Goal: Task Accomplishment & Management: Use online tool/utility

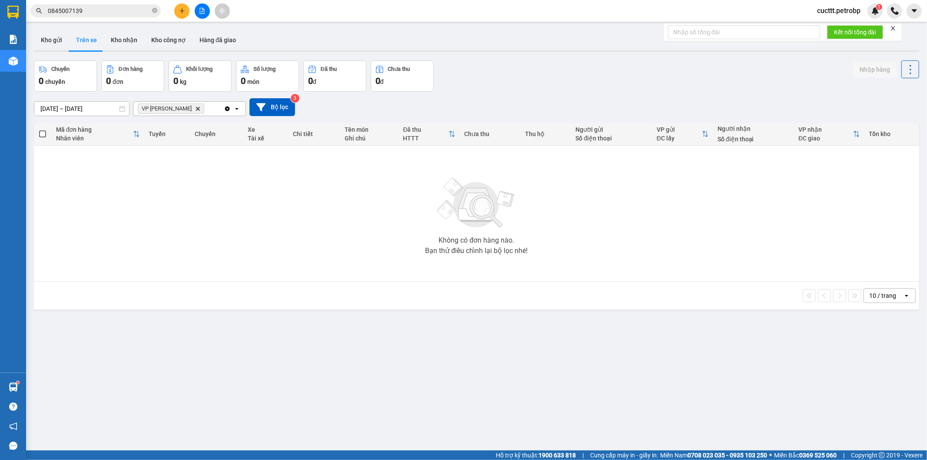
click at [197, 298] on div "10 / trang open" at bounding box center [476, 295] width 878 height 15
click at [53, 37] on button "Kho gửi" at bounding box center [51, 40] width 35 height 21
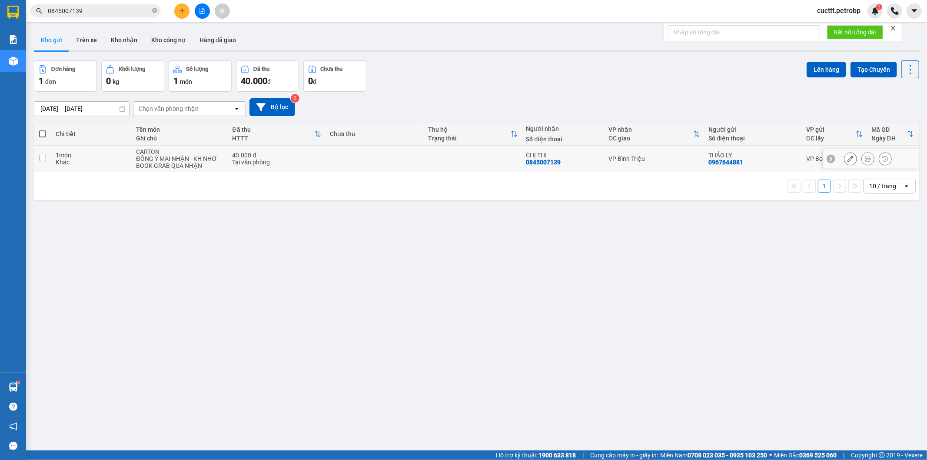
click at [414, 164] on td at bounding box center [374, 159] width 98 height 27
checkbox input "true"
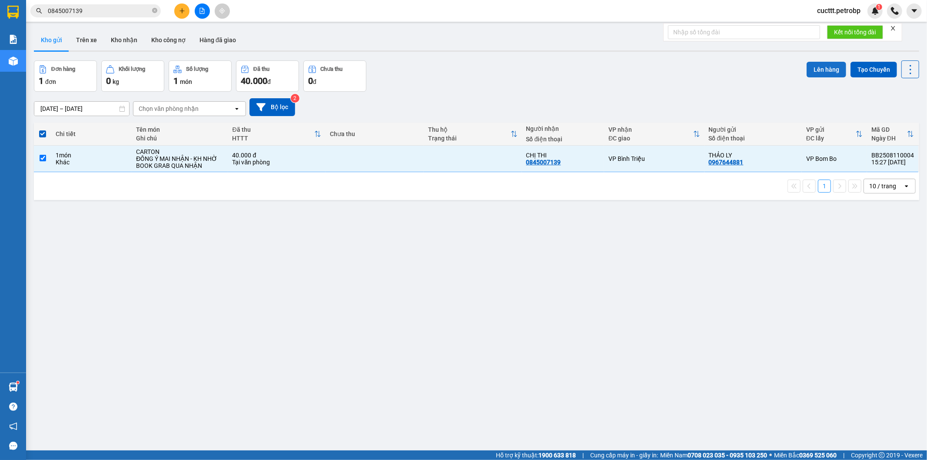
click at [814, 67] on button "Lên hàng" at bounding box center [827, 70] width 40 height 16
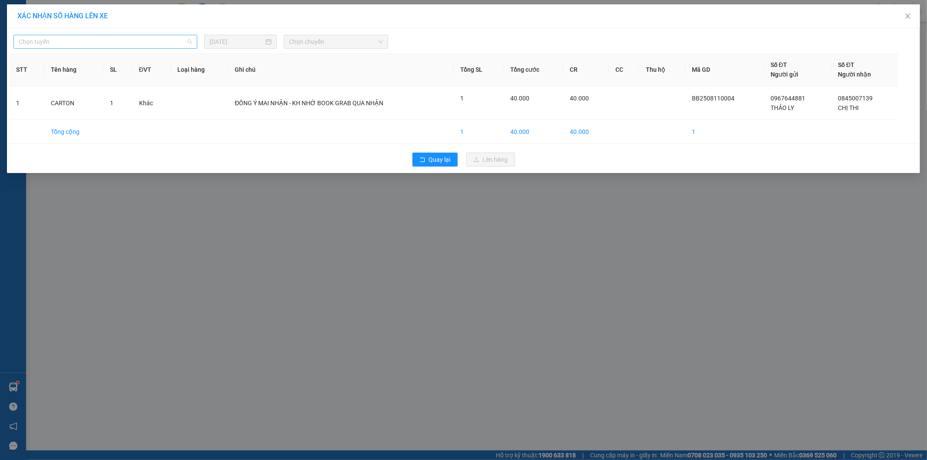
click at [149, 42] on span "Chọn tuyến" at bounding box center [105, 41] width 173 height 13
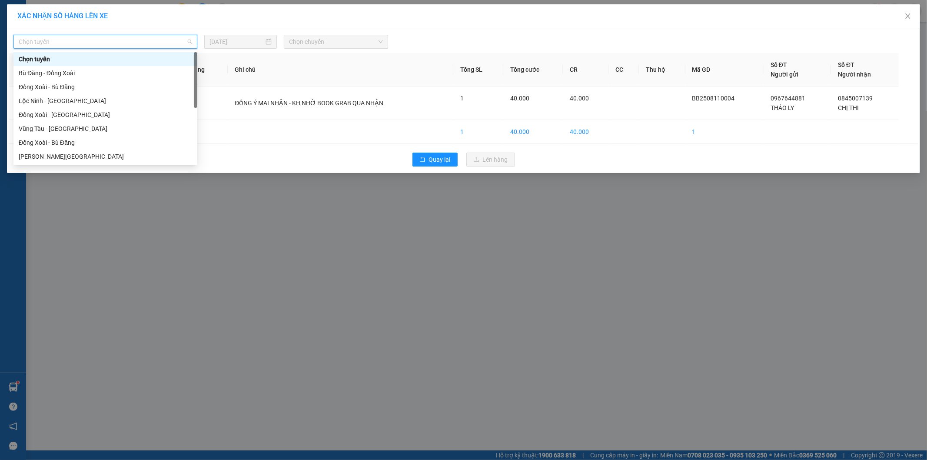
type input "p"
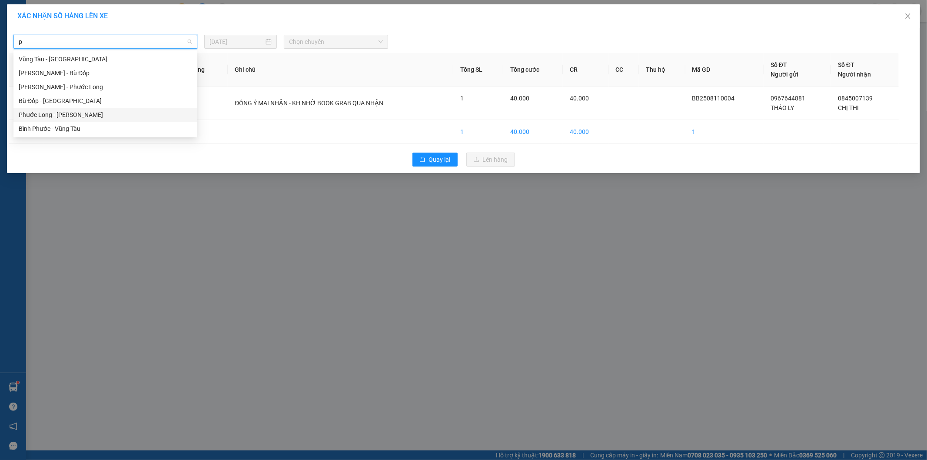
click at [93, 110] on div "Phước Long - [PERSON_NAME]" at bounding box center [105, 115] width 173 height 10
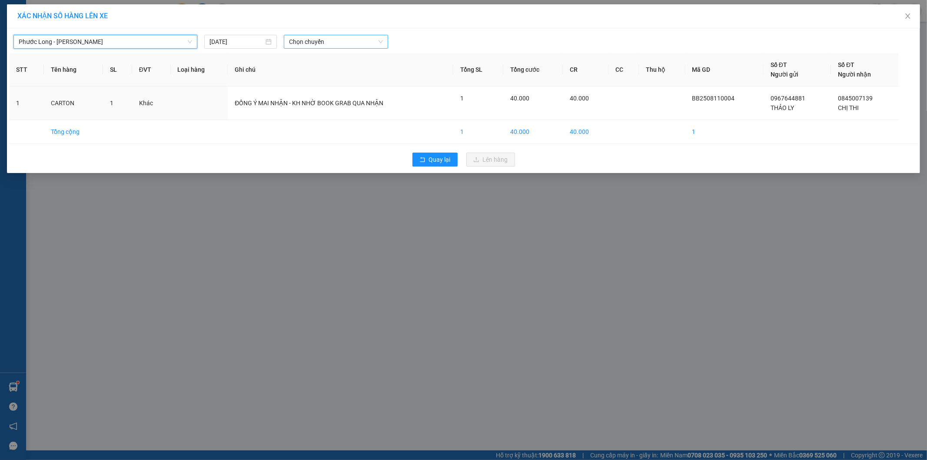
click at [323, 42] on span "Chọn chuyến" at bounding box center [336, 41] width 94 height 13
click at [335, 129] on div "09:02 (TC) - 50H-363.26" at bounding box center [323, 131] width 68 height 10
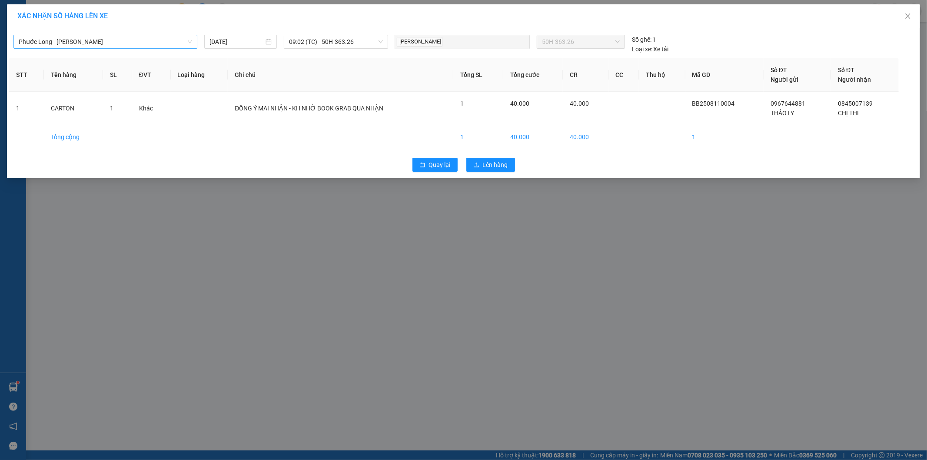
click at [293, 66] on th "Ghi chú" at bounding box center [341, 74] width 226 height 33
click at [494, 163] on span "Lên hàng" at bounding box center [495, 165] width 25 height 10
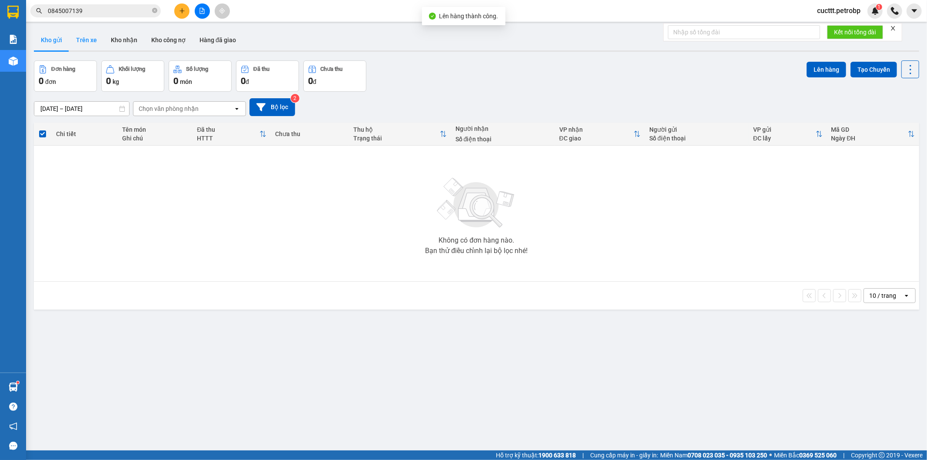
click at [90, 42] on button "Trên xe" at bounding box center [86, 40] width 35 height 21
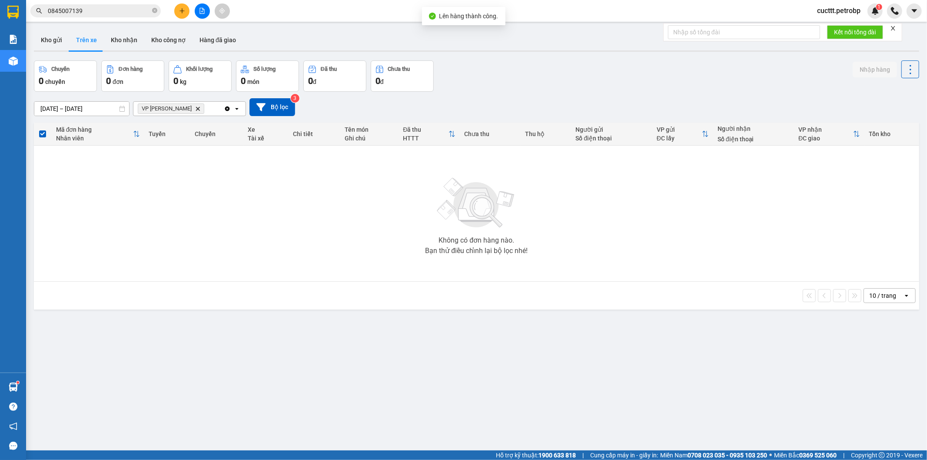
click at [196, 110] on icon "VP Đức Liễu, close by backspace" at bounding box center [198, 108] width 4 height 4
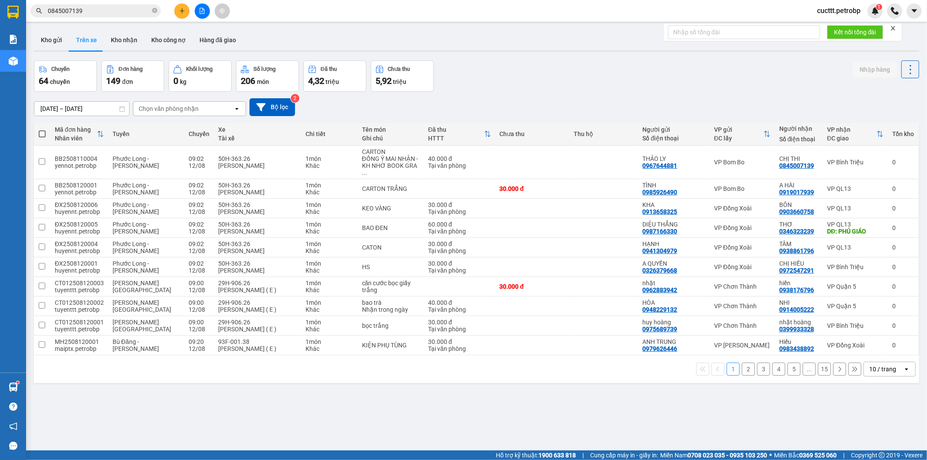
click at [314, 116] on div "[DATE] – [DATE] Press the down arrow key to interact with the calendar and sele…" at bounding box center [476, 107] width 885 height 31
click at [744, 363] on button "2" at bounding box center [748, 368] width 13 height 13
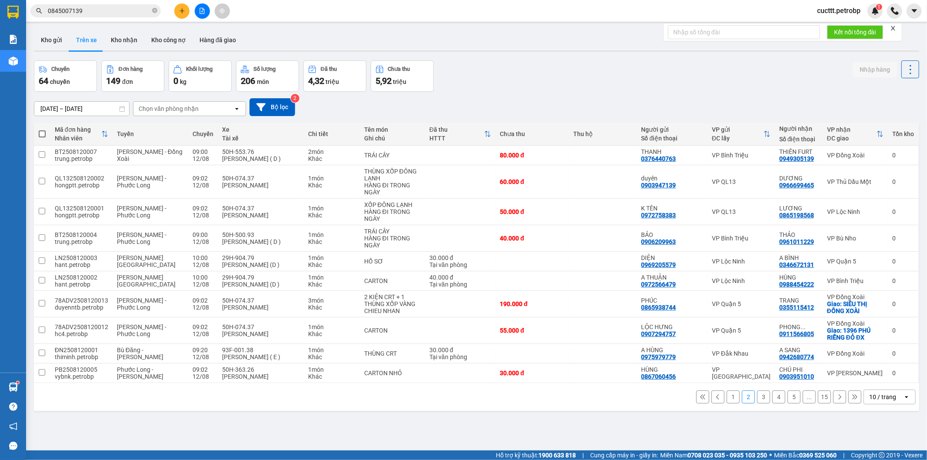
click at [757, 397] on button "3" at bounding box center [763, 396] width 13 height 13
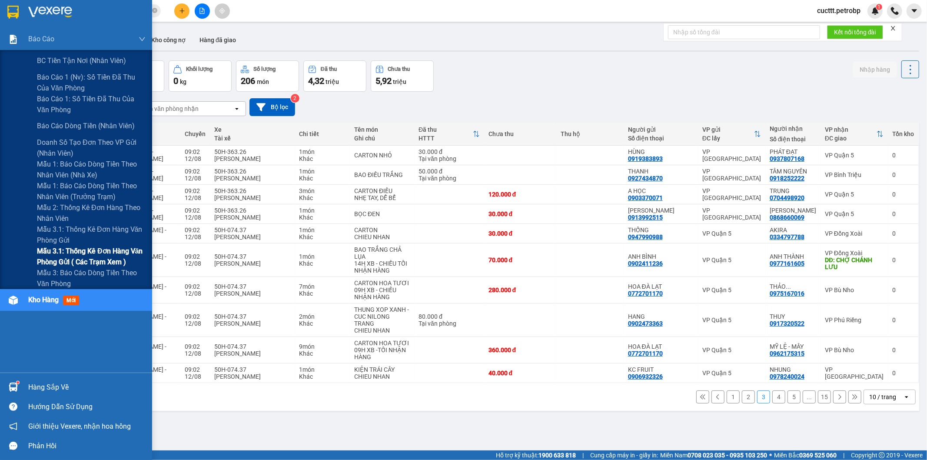
click at [125, 257] on span "Mẫu 3.1: Thống kê đơn hàng văn phòng gửi ( các trạm xem )" at bounding box center [91, 257] width 109 height 22
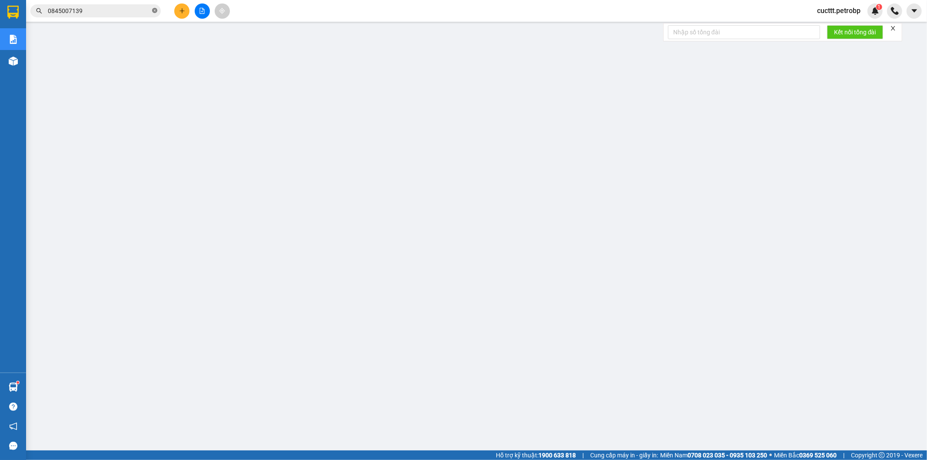
click at [153, 11] on icon "close-circle" at bounding box center [154, 10] width 5 height 5
click at [124, 10] on input "text" at bounding box center [99, 11] width 103 height 10
paste input "BT2508120008"
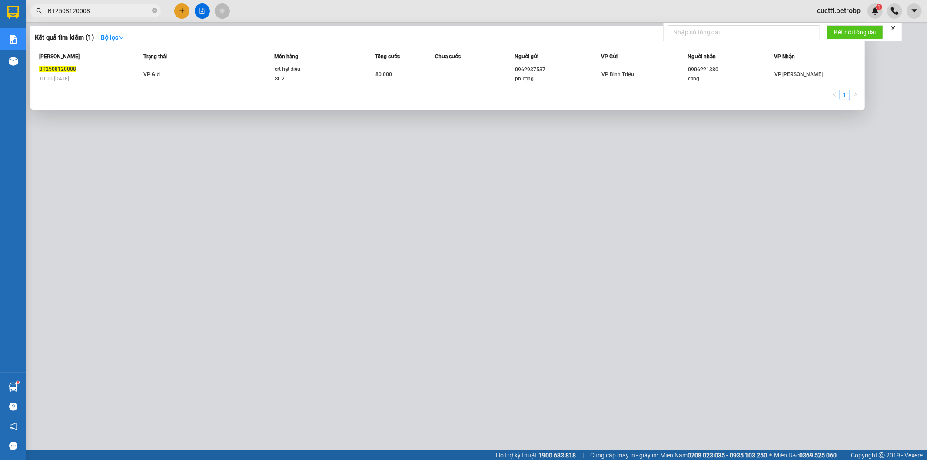
type input "BT2508120008"
click at [422, 185] on div at bounding box center [463, 230] width 927 height 460
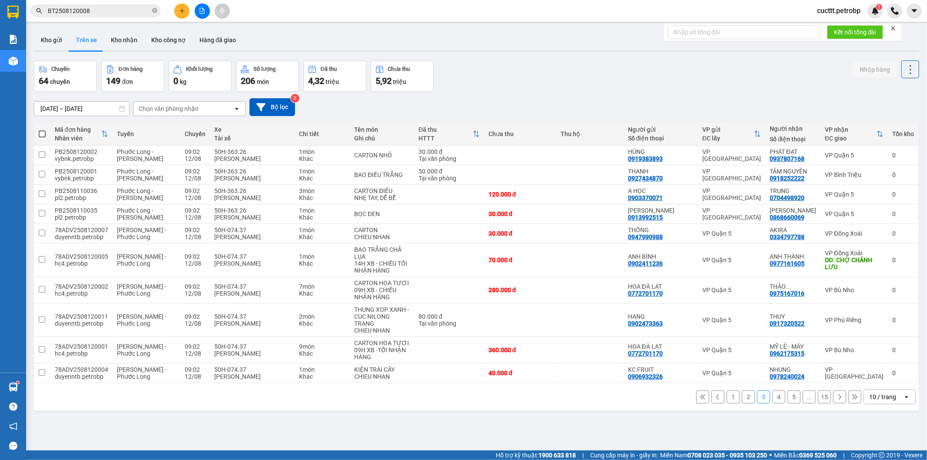
click at [727, 393] on button "1" at bounding box center [733, 396] width 13 height 13
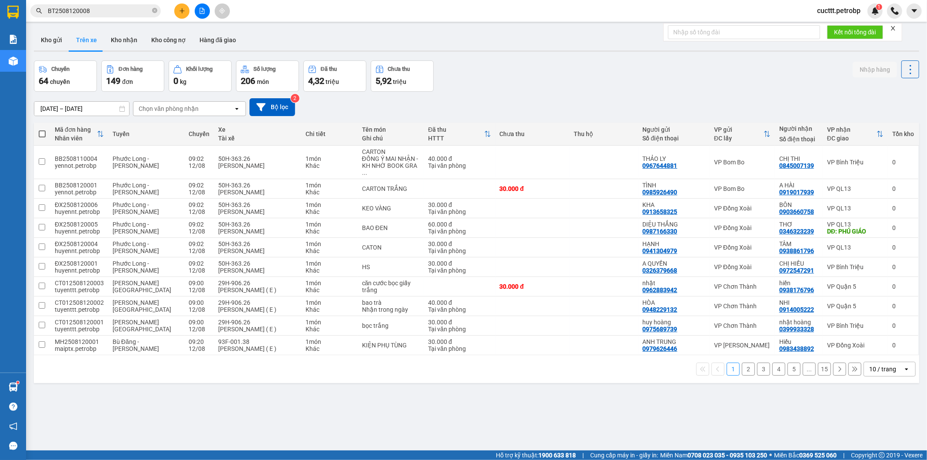
drag, startPoint x: 318, startPoint y: 123, endPoint x: 259, endPoint y: 123, distance: 58.2
click at [316, 123] on th "Chi tiết" at bounding box center [329, 134] width 56 height 23
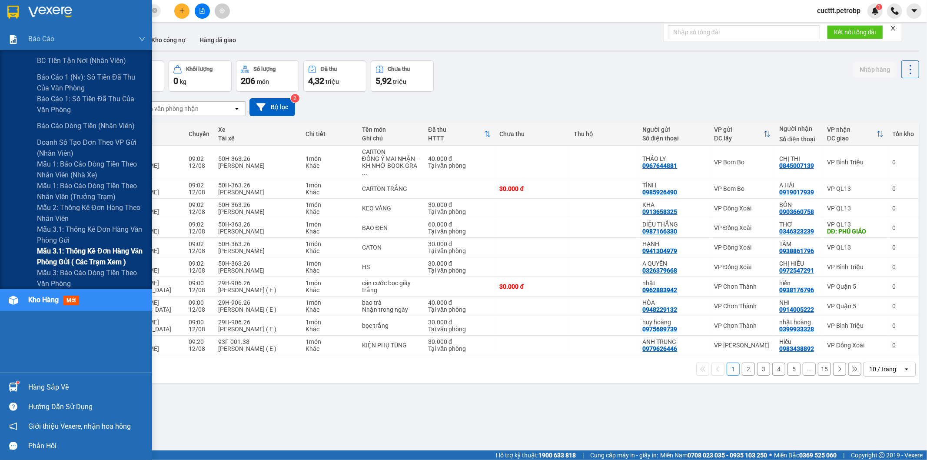
click at [111, 262] on span "Mẫu 3.1: Thống kê đơn hàng văn phòng gửi ( các trạm xem )" at bounding box center [91, 257] width 109 height 22
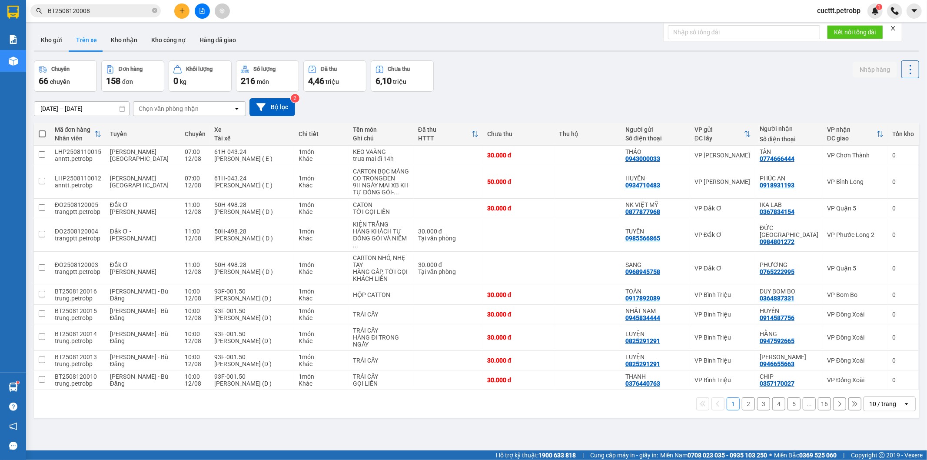
click at [743, 397] on button "2" at bounding box center [748, 403] width 13 height 13
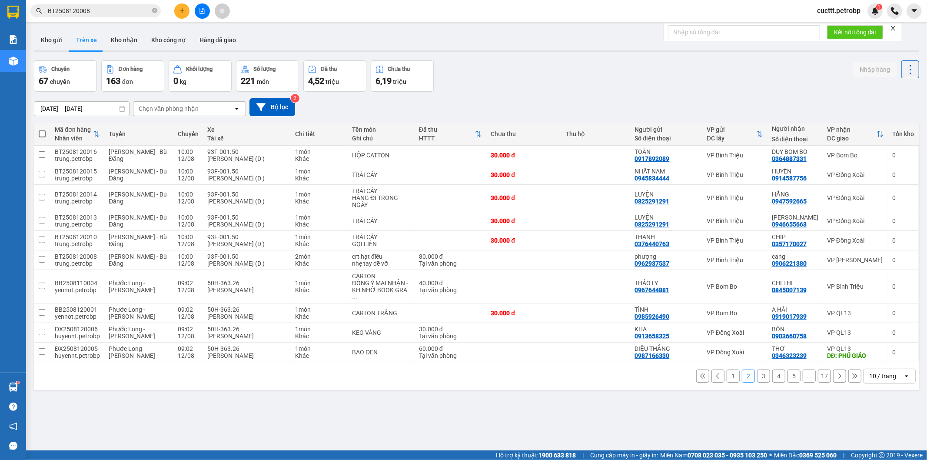
click at [727, 369] on button "1" at bounding box center [733, 375] width 13 height 13
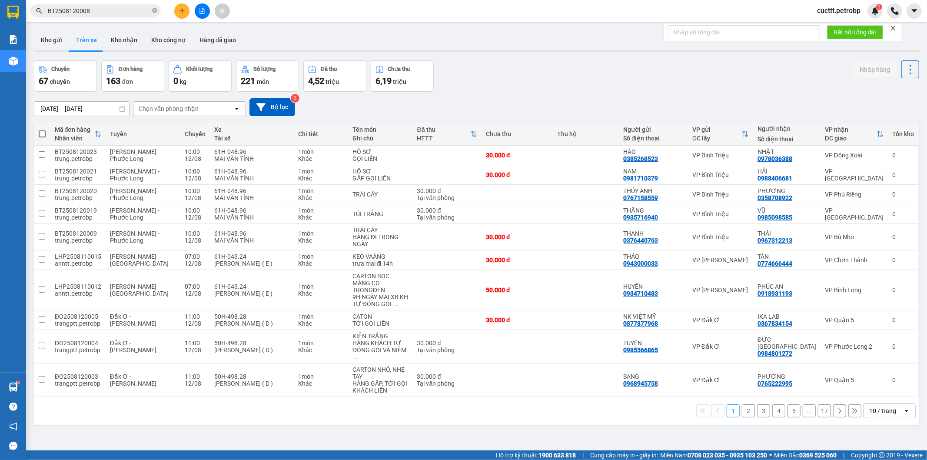
click at [742, 404] on button "2" at bounding box center [748, 410] width 13 height 13
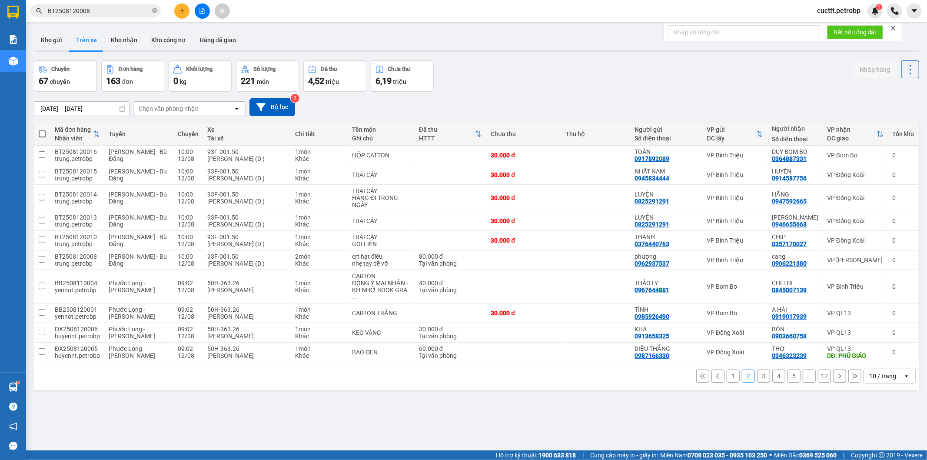
click at [759, 374] on button "3" at bounding box center [763, 375] width 13 height 13
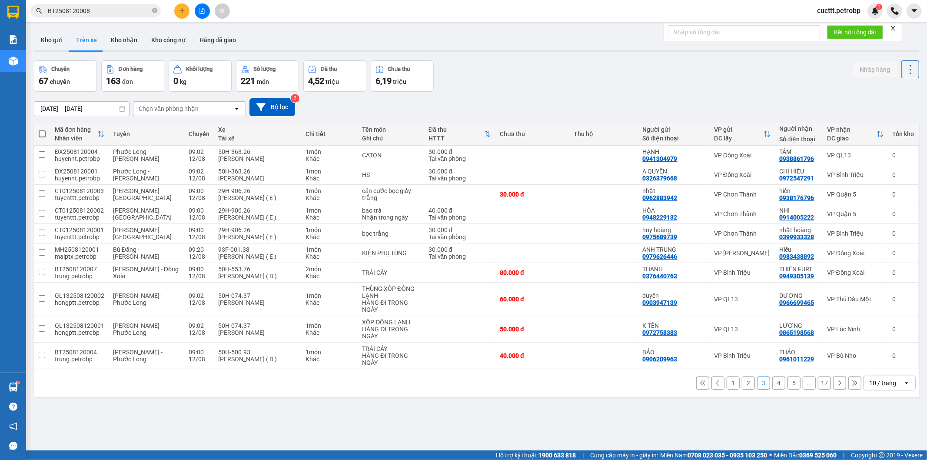
click at [727, 380] on button "1" at bounding box center [733, 382] width 13 height 13
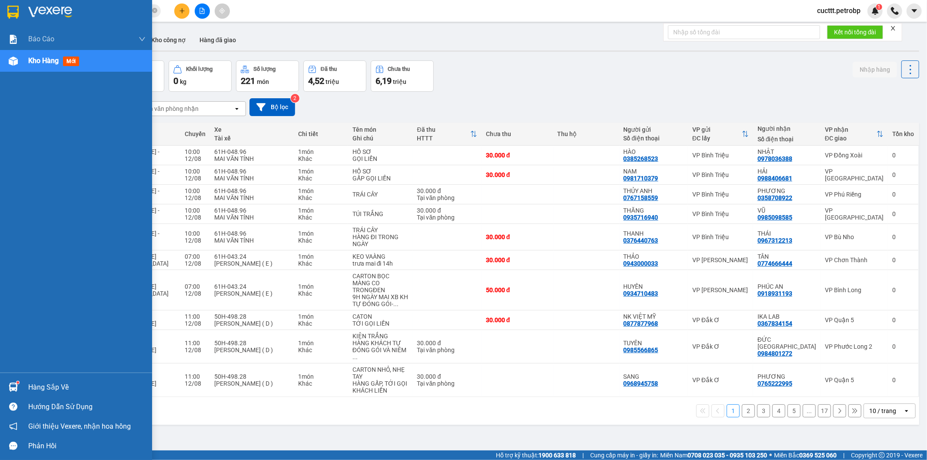
click at [51, 388] on div "Hàng sắp về" at bounding box center [86, 387] width 117 height 13
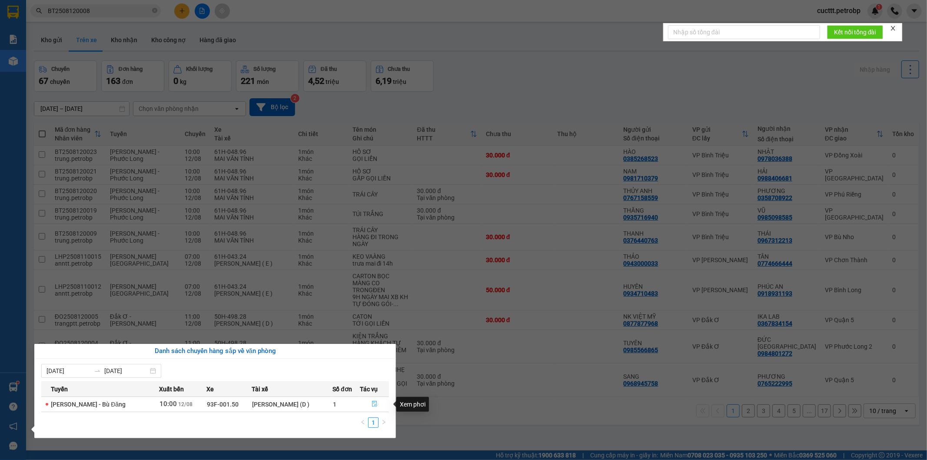
click at [373, 405] on icon "file-done" at bounding box center [374, 404] width 5 height 6
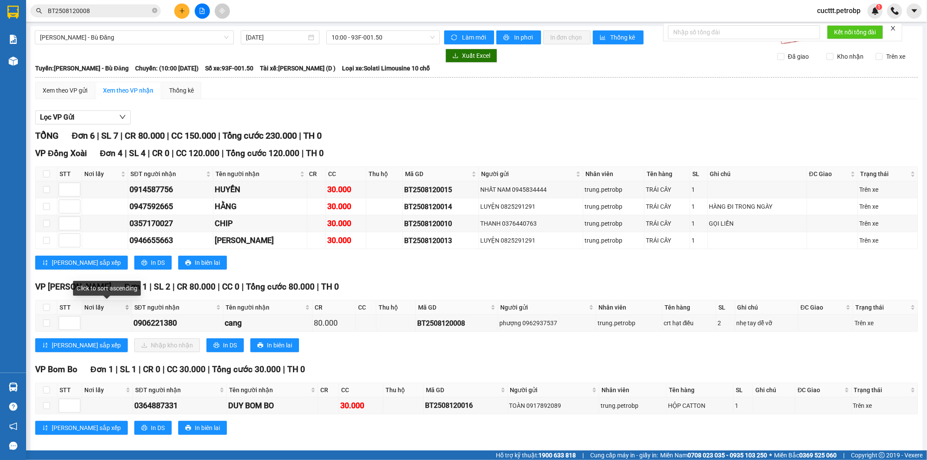
scroll to position [10, 0]
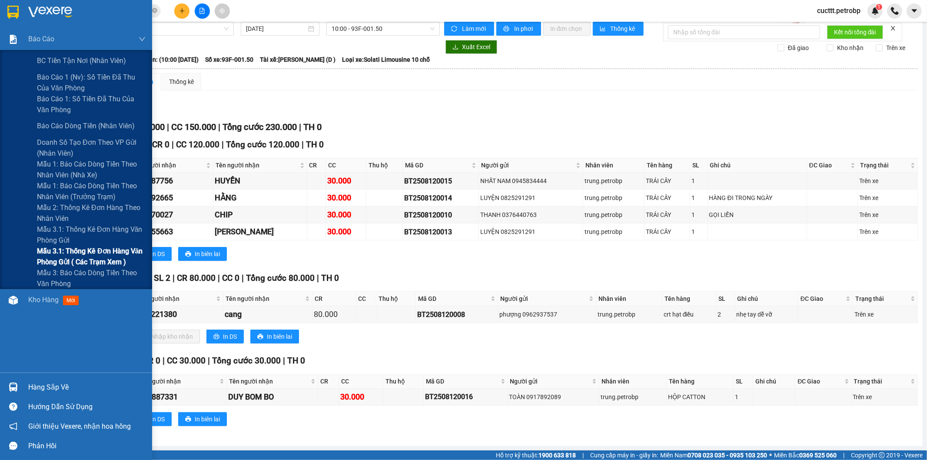
click at [109, 256] on span "Mẫu 3.1: Thống kê đơn hàng văn phòng gửi ( các trạm xem )" at bounding box center [91, 257] width 109 height 22
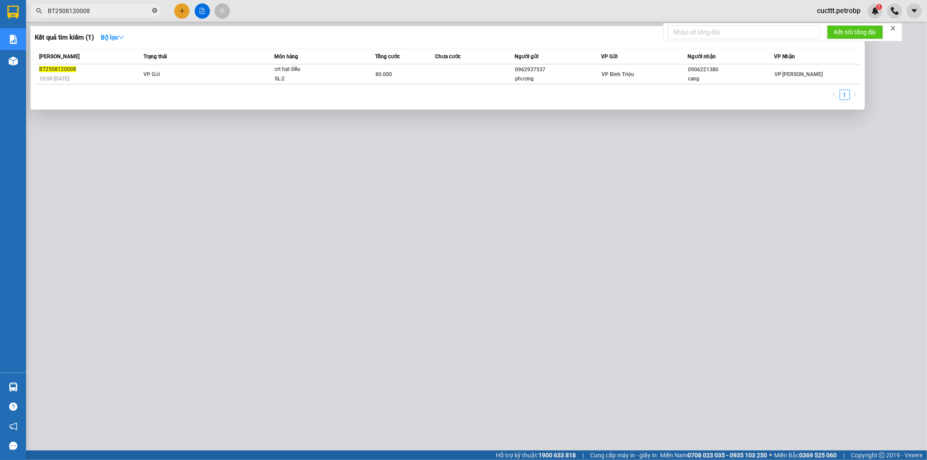
click at [155, 7] on span at bounding box center [154, 11] width 5 height 8
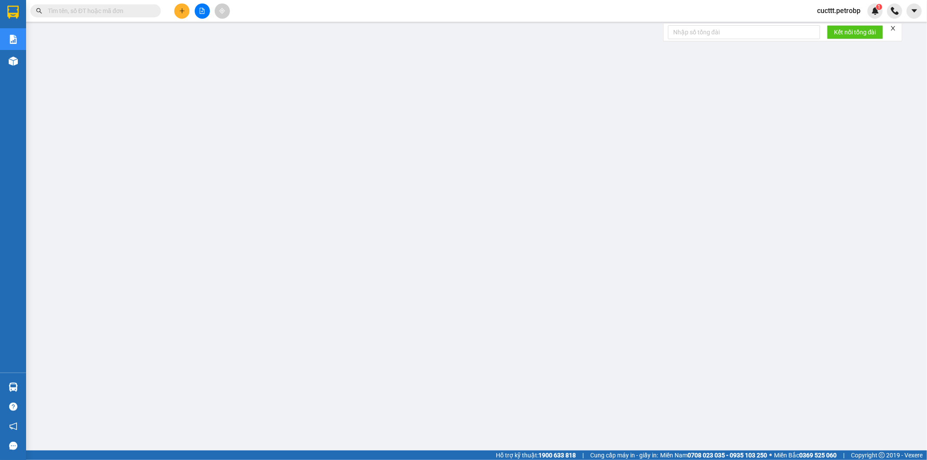
click at [148, 7] on input "text" at bounding box center [99, 11] width 103 height 10
paste input "BT2508120024"
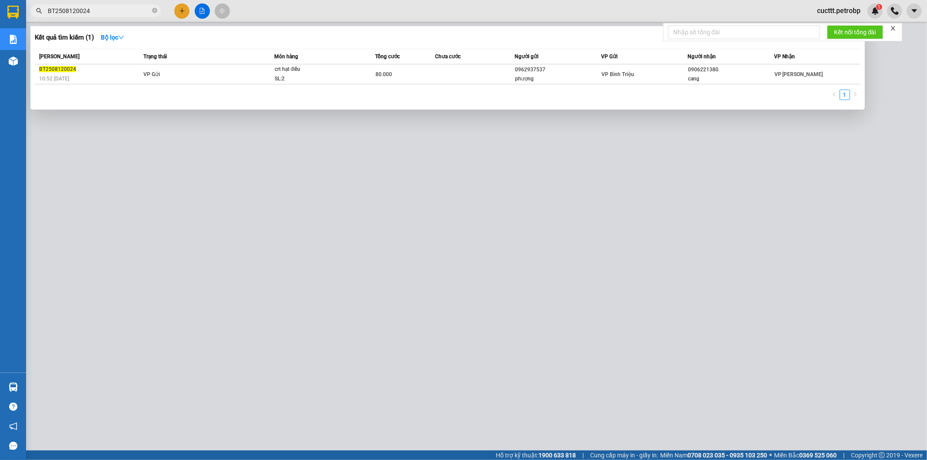
type input "BT2508120024"
click at [292, 134] on div at bounding box center [463, 230] width 927 height 460
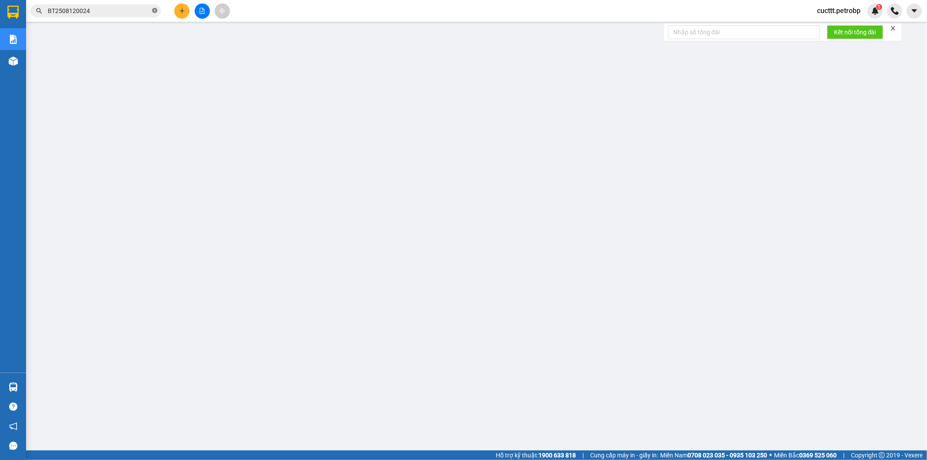
click at [153, 13] on icon "close-circle" at bounding box center [154, 10] width 5 height 5
click at [149, 12] on input "text" at bounding box center [99, 11] width 103 height 10
paste input "BT2508120008"
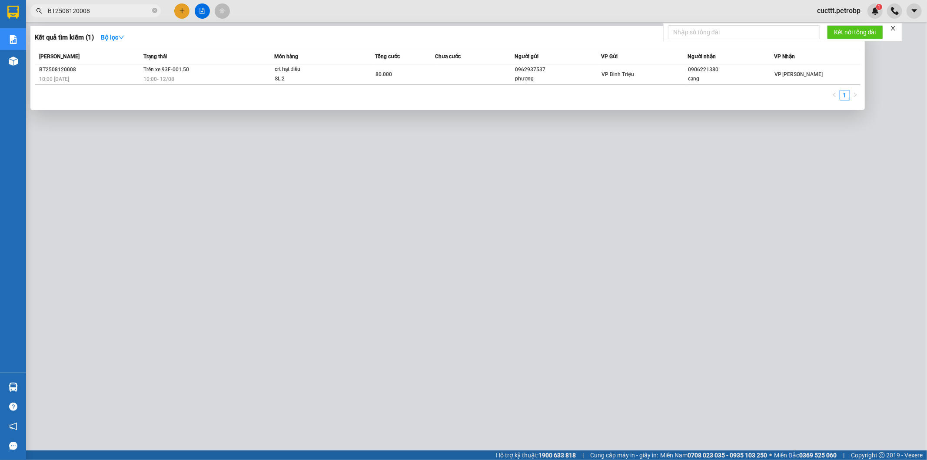
type input "BT2508120008"
click at [519, 136] on div at bounding box center [463, 230] width 927 height 460
click at [156, 10] on icon "close-circle" at bounding box center [154, 10] width 5 height 5
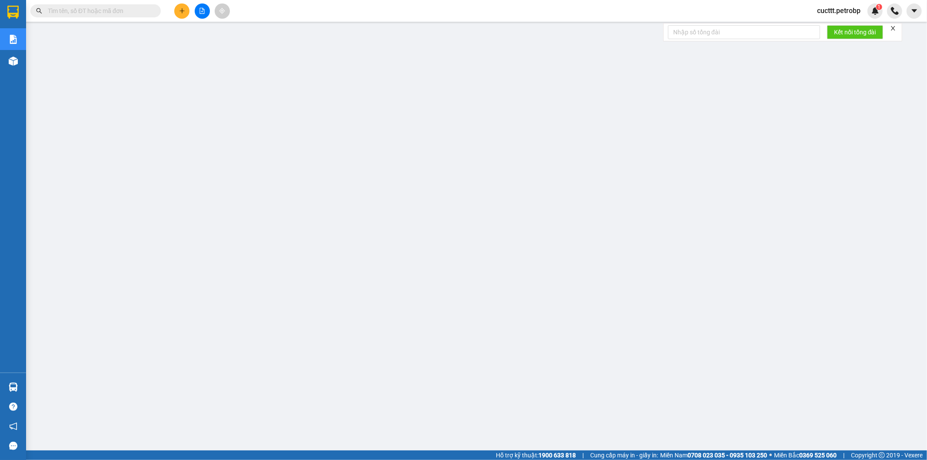
click at [136, 11] on input "text" at bounding box center [99, 11] width 103 height 10
paste input "BT2508120024"
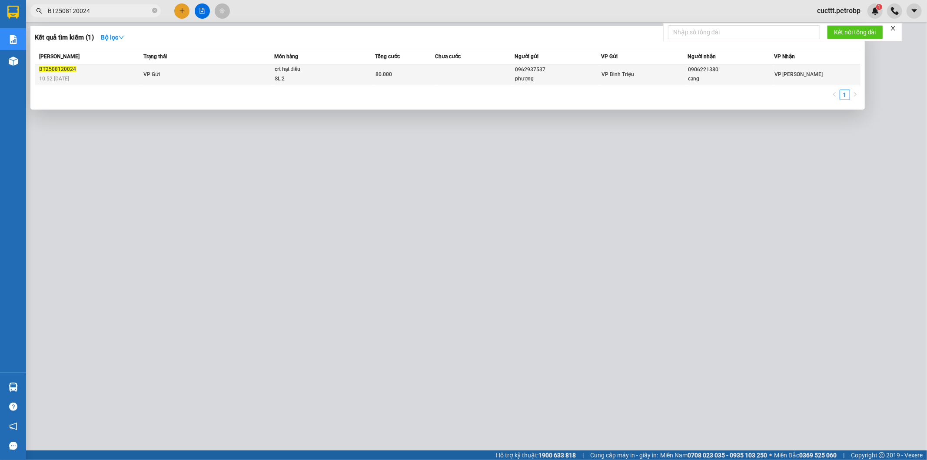
type input "BT2508120024"
click at [476, 80] on td at bounding box center [475, 74] width 80 height 20
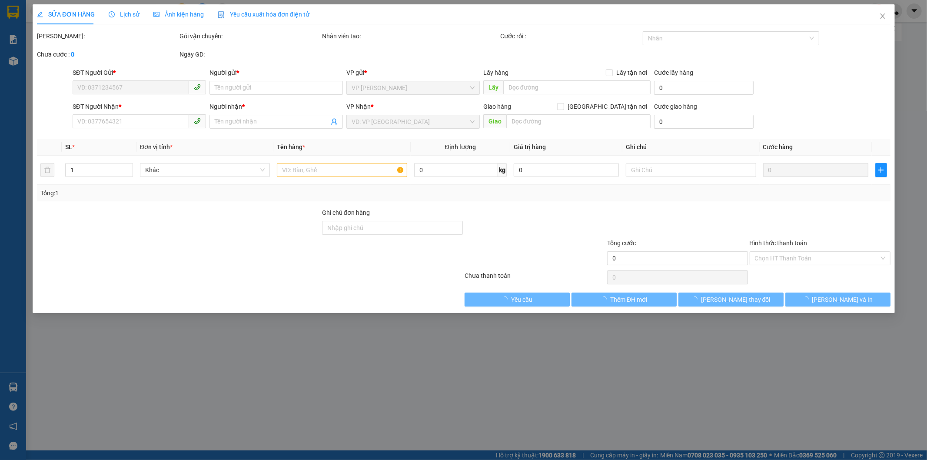
type input "0962937537"
type input "phượng"
type input "0906221380"
type input "cang"
type input "80.000"
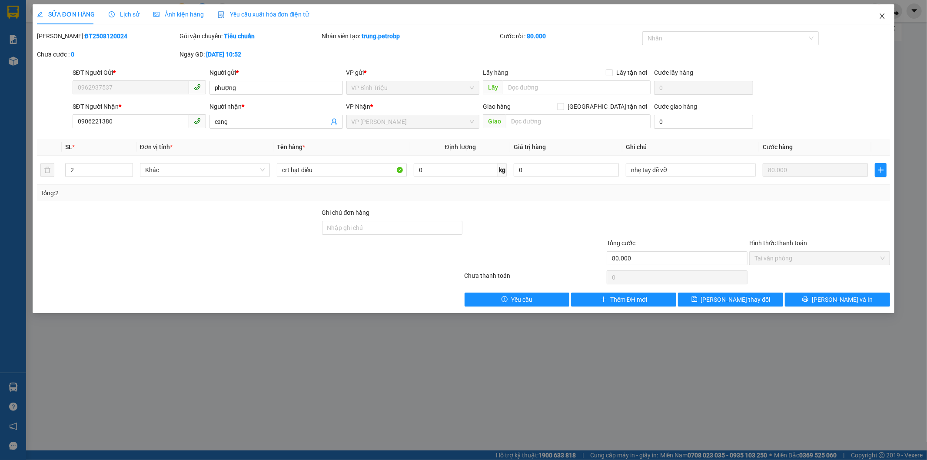
click at [875, 17] on span "Close" at bounding box center [882, 16] width 24 height 24
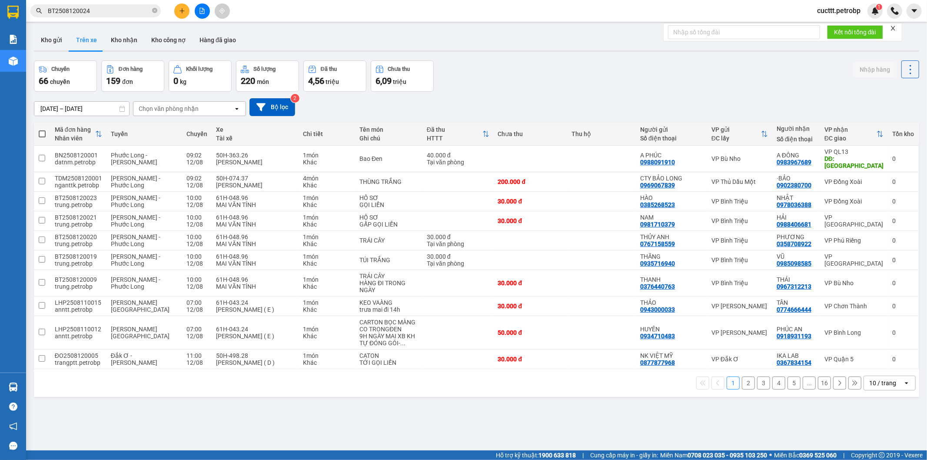
click at [742, 386] on button "2" at bounding box center [748, 382] width 13 height 13
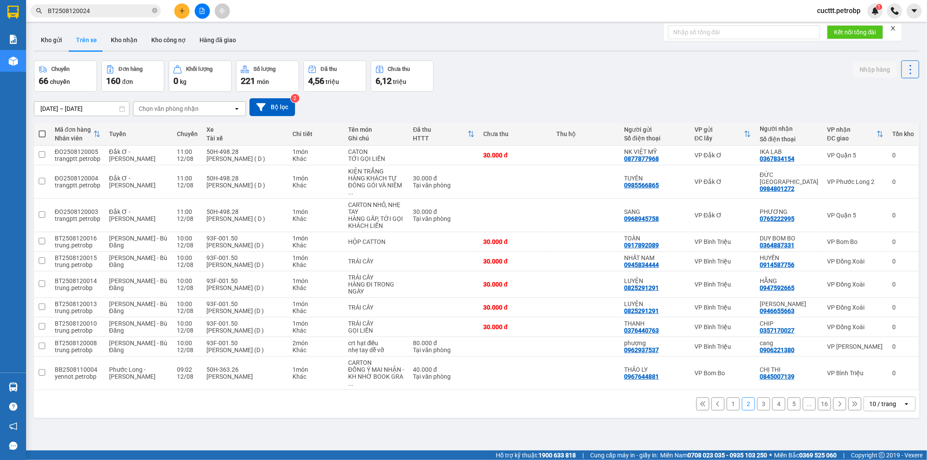
click at [727, 397] on button "1" at bounding box center [733, 403] width 13 height 13
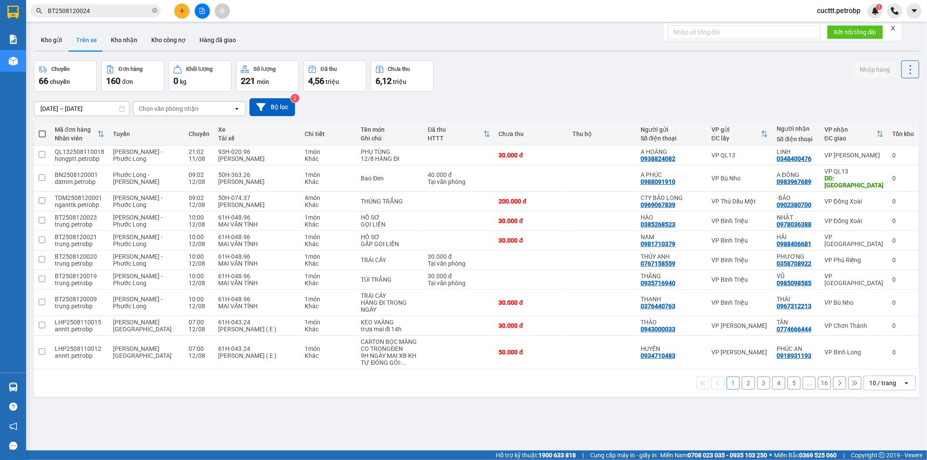
click at [182, 111] on div "Chọn văn phòng nhận" at bounding box center [169, 108] width 60 height 9
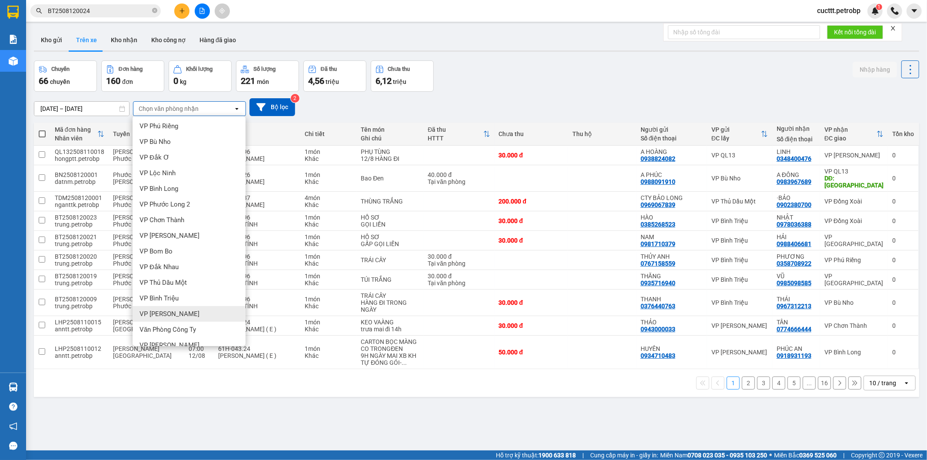
scroll to position [96, 0]
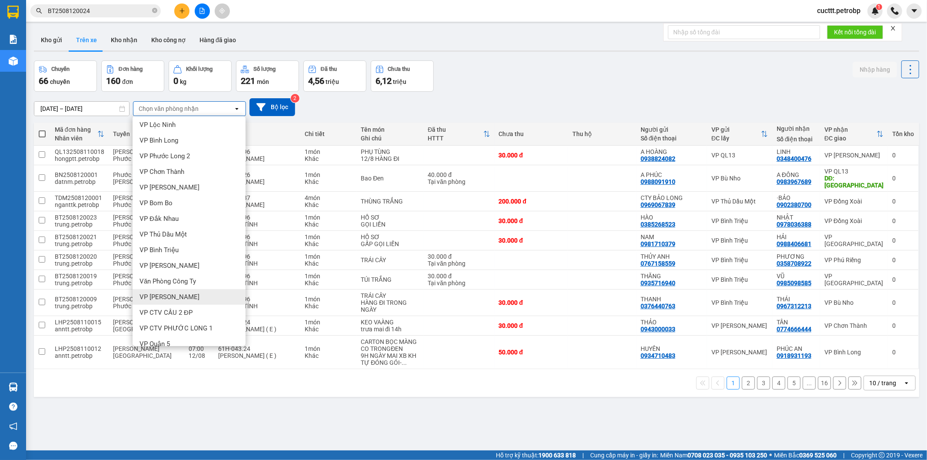
click at [182, 296] on div "VP [PERSON_NAME]" at bounding box center [189, 297] width 113 height 16
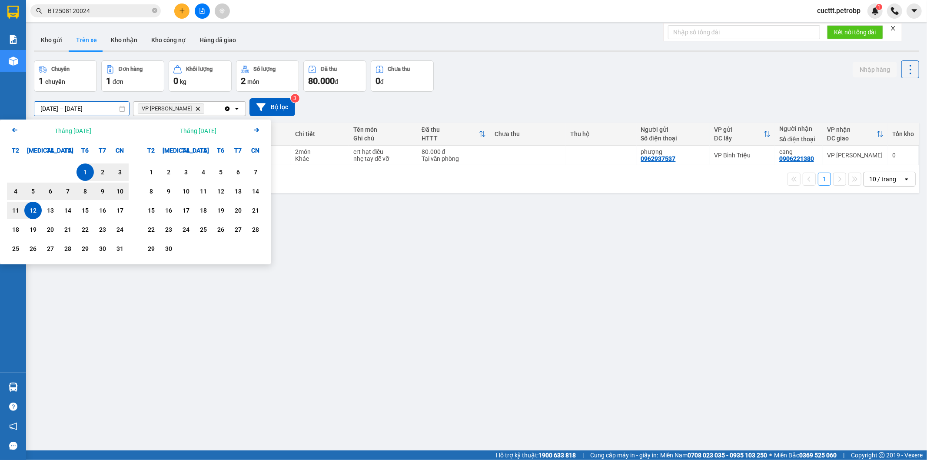
click at [77, 107] on input "[DATE] – [DATE]" at bounding box center [81, 109] width 95 height 14
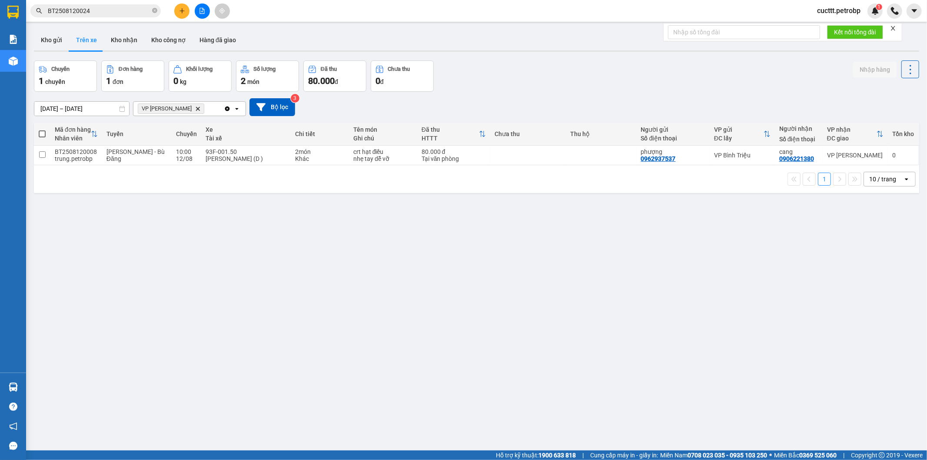
click at [351, 186] on div "1 10 / trang open" at bounding box center [476, 179] width 878 height 15
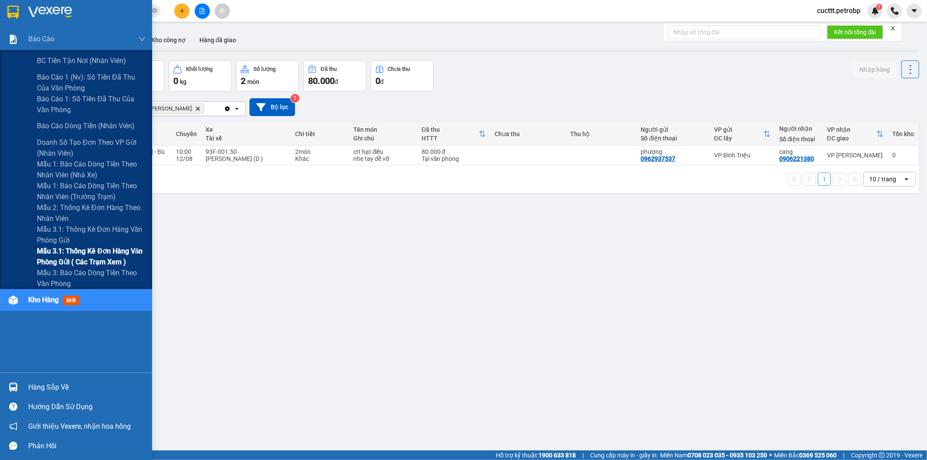
click at [75, 261] on span "Mẫu 3.1: Thống kê đơn hàng văn phòng gửi ( các trạm xem )" at bounding box center [91, 257] width 109 height 22
click at [110, 252] on span "Mẫu 3.1: Thống kê đơn hàng văn phòng gửi ( các trạm xem )" at bounding box center [91, 257] width 109 height 22
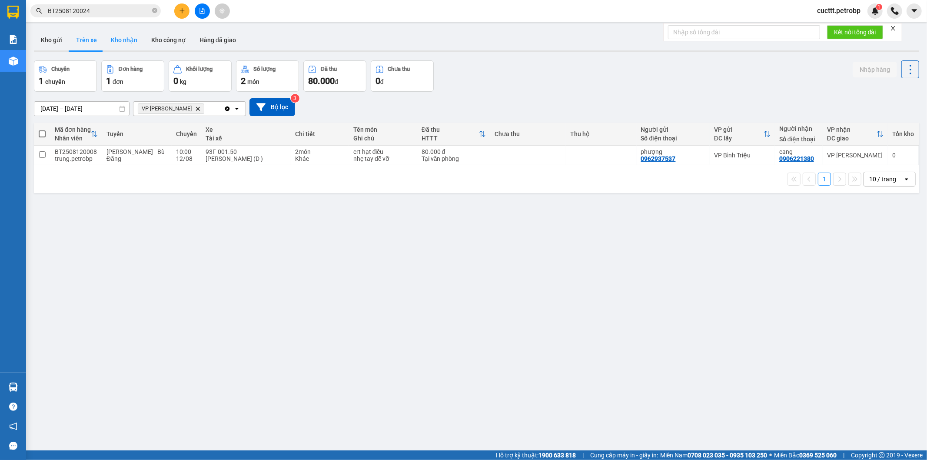
click at [125, 37] on button "Kho nhận" at bounding box center [124, 40] width 40 height 21
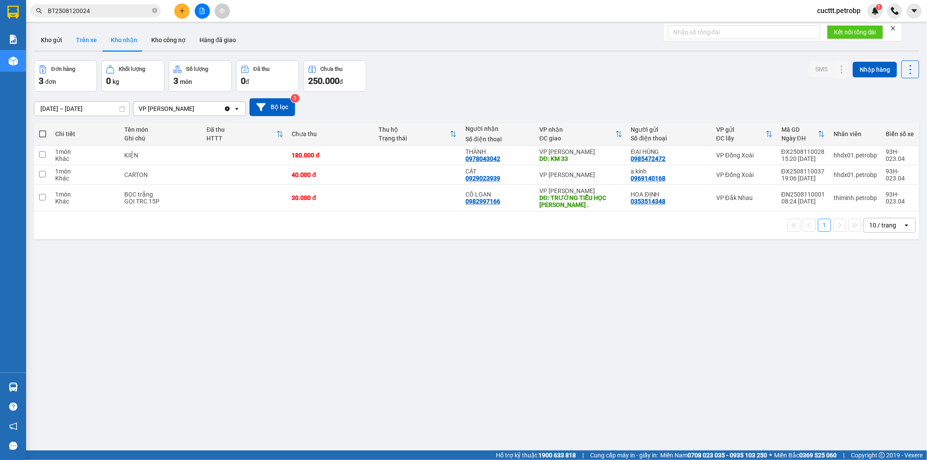
click at [79, 46] on button "Trên xe" at bounding box center [86, 40] width 35 height 21
type input "[DATE] – [DATE]"
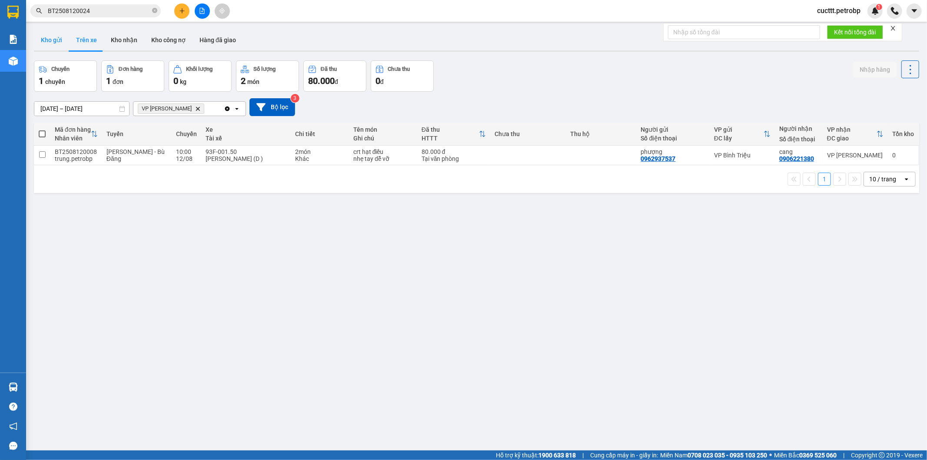
click at [52, 44] on button "Kho gửi" at bounding box center [51, 40] width 35 height 21
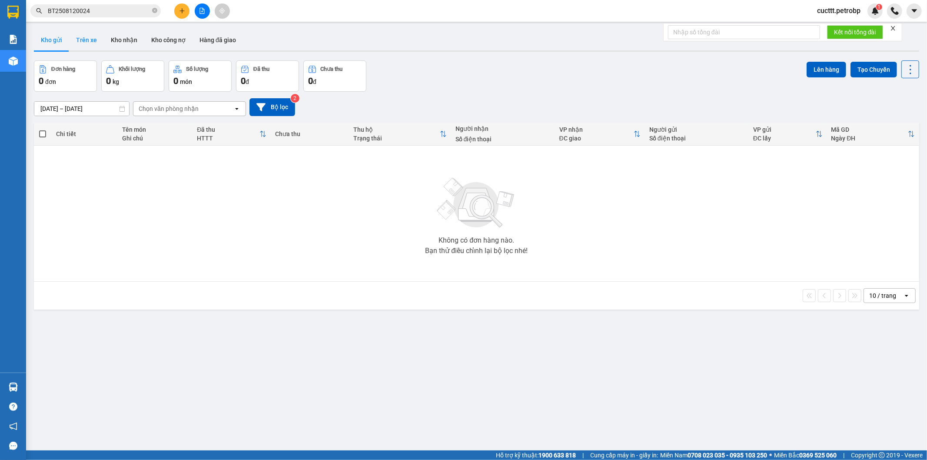
drag, startPoint x: 87, startPoint y: 42, endPoint x: 98, endPoint y: 41, distance: 10.9
click at [87, 43] on button "Trên xe" at bounding box center [86, 40] width 35 height 21
